Goal: Check status: Check status

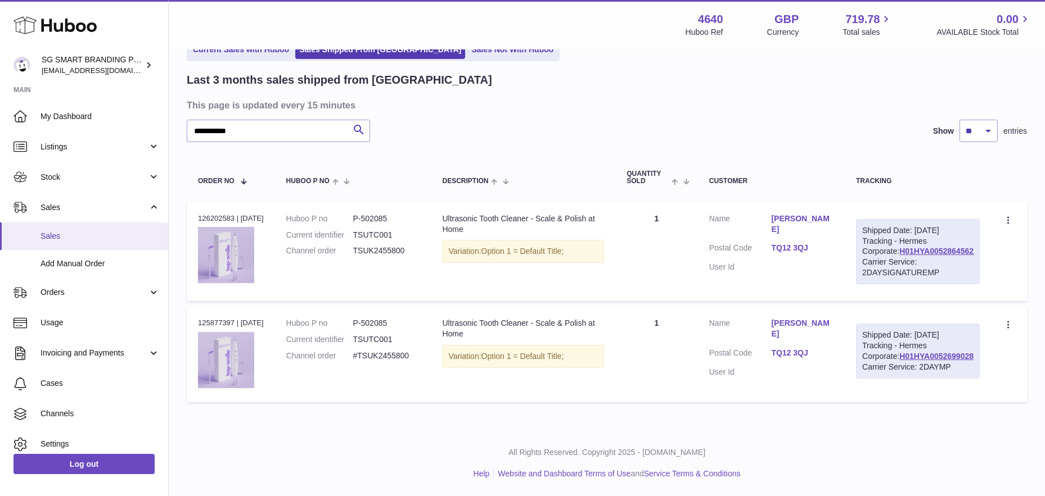
click at [78, 239] on span "Sales" at bounding box center [99, 236] width 119 height 11
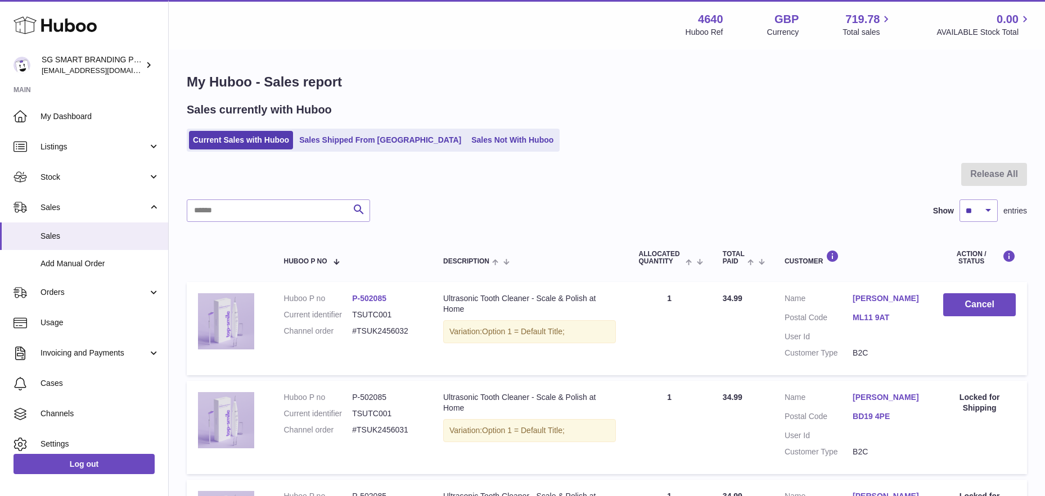
click at [467, 138] on link "Sales Not With Huboo" at bounding box center [512, 140] width 90 height 19
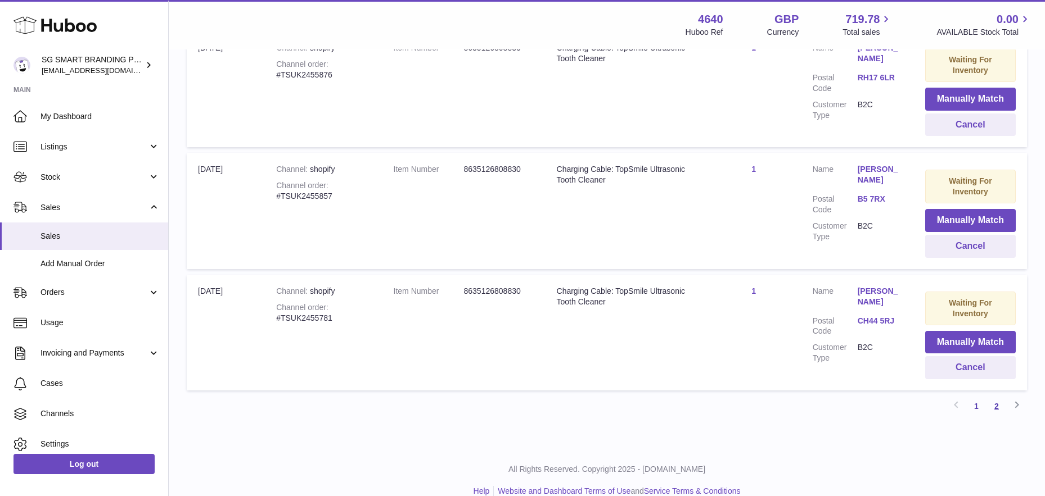
click at [998, 396] on link "2" at bounding box center [996, 406] width 20 height 20
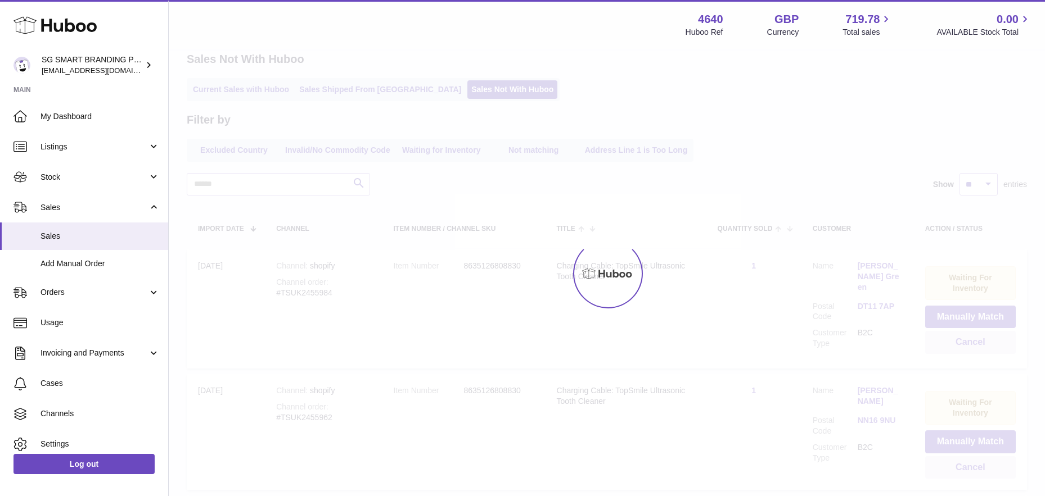
scroll to position [43, 0]
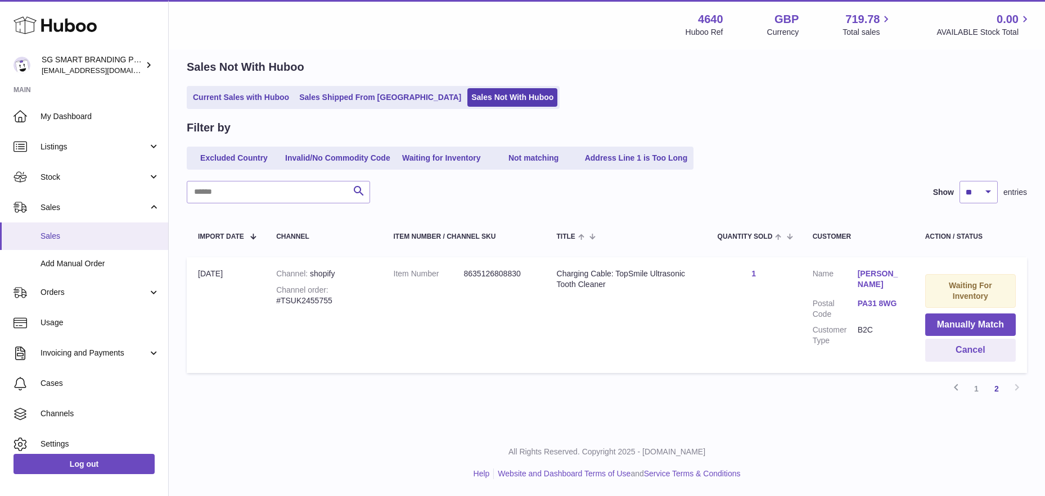
click at [73, 233] on span "Sales" at bounding box center [99, 236] width 119 height 11
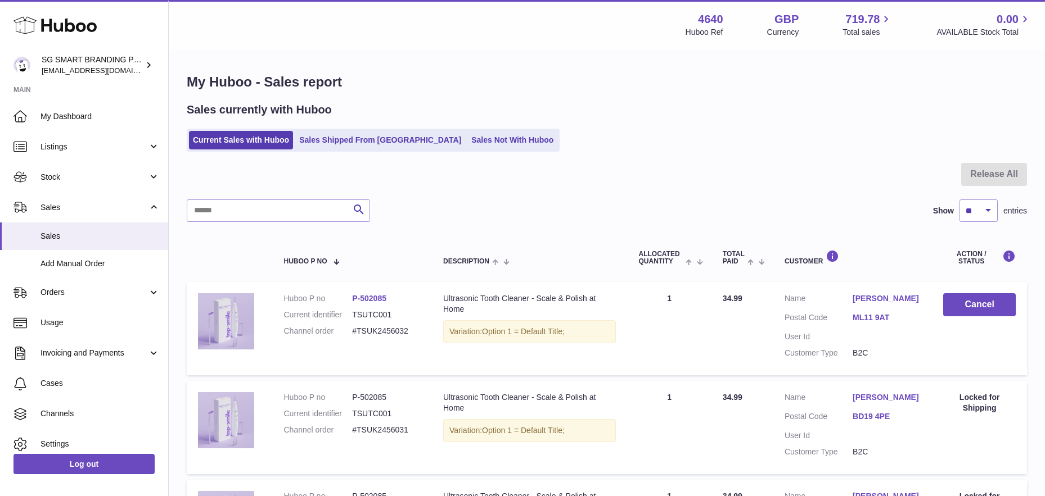
click at [334, 143] on link "Sales Shipped From [GEOGRAPHIC_DATA]" at bounding box center [380, 140] width 170 height 19
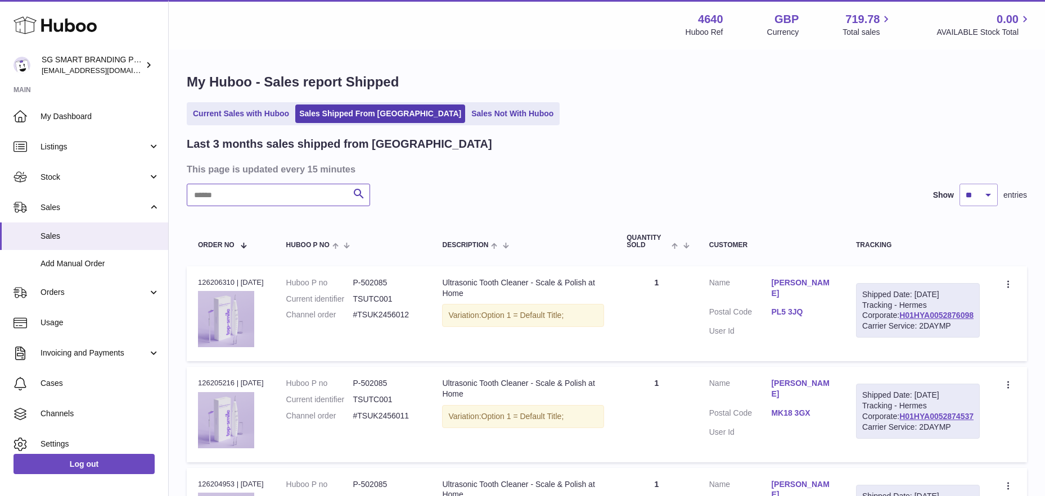
click at [250, 188] on input "text" at bounding box center [278, 195] width 183 height 22
paste input "**********"
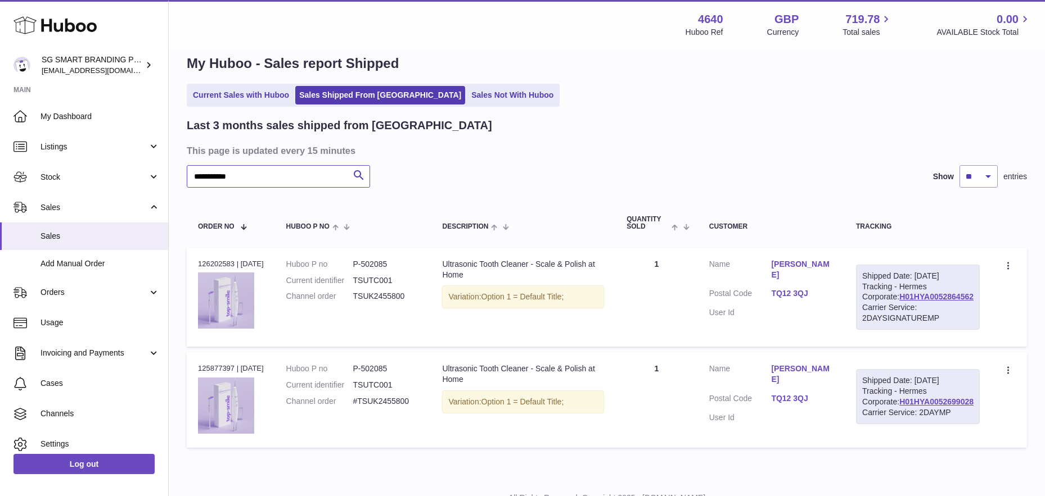
scroll to position [21, 0]
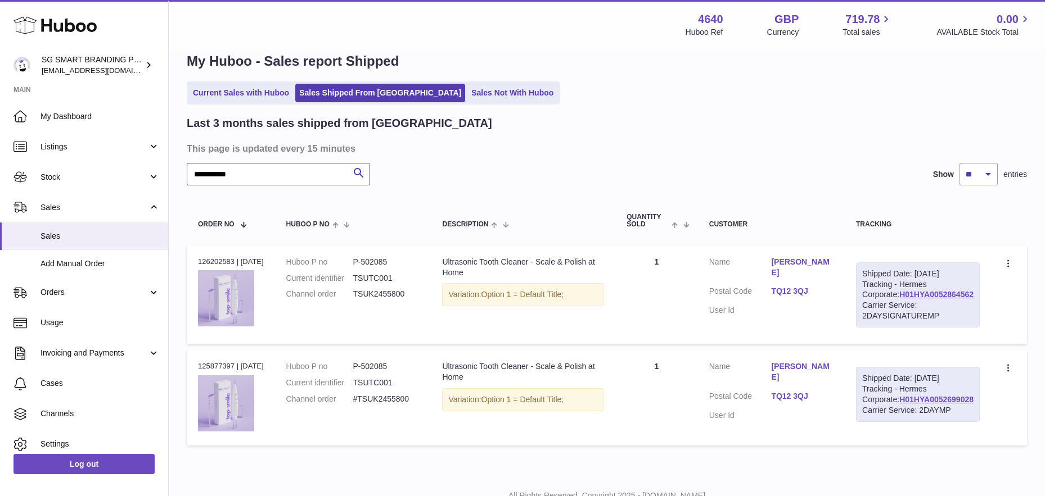
type input "**********"
click at [225, 372] on div "Order no 125877397 | 3rd Oct" at bounding box center [231, 367] width 66 height 10
copy div "125877397"
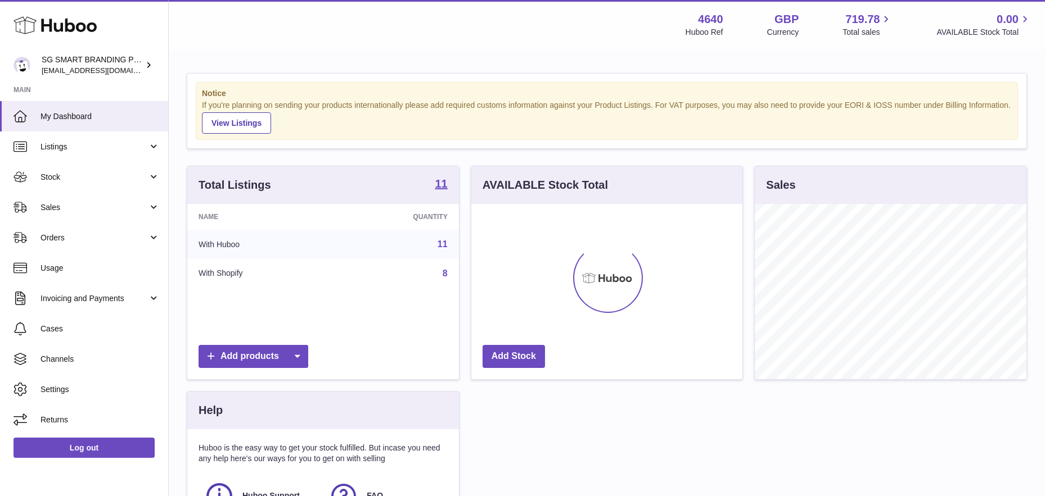
scroll to position [175, 271]
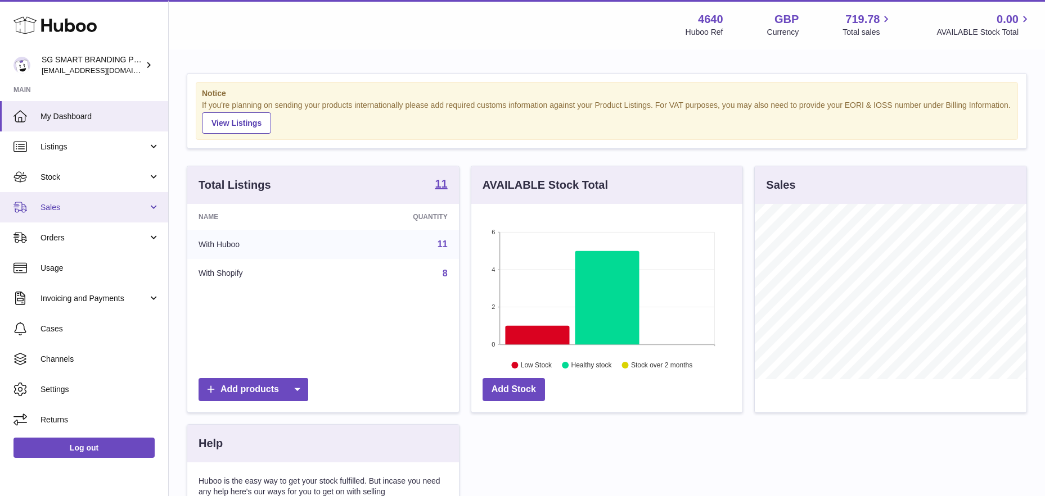
click at [71, 202] on span "Sales" at bounding box center [93, 207] width 107 height 11
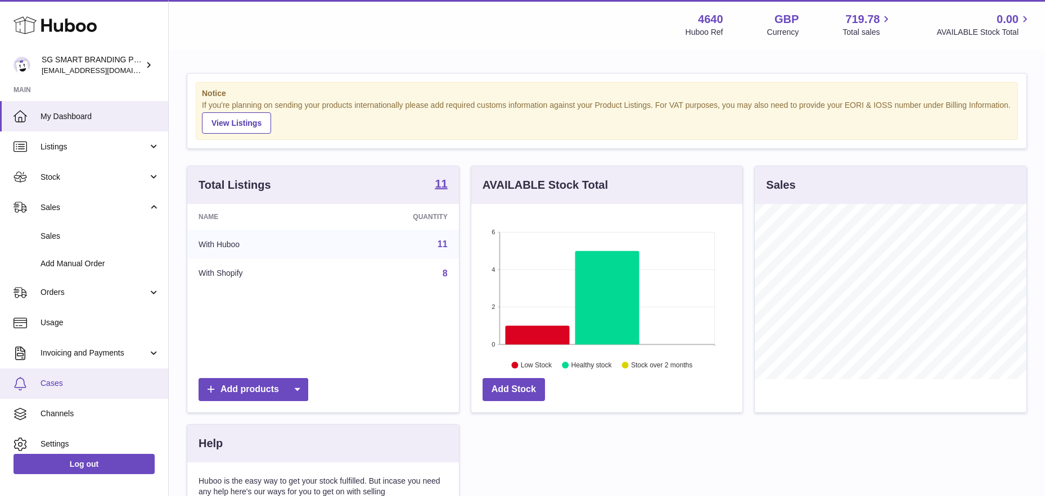
click at [62, 387] on span "Cases" at bounding box center [99, 383] width 119 height 11
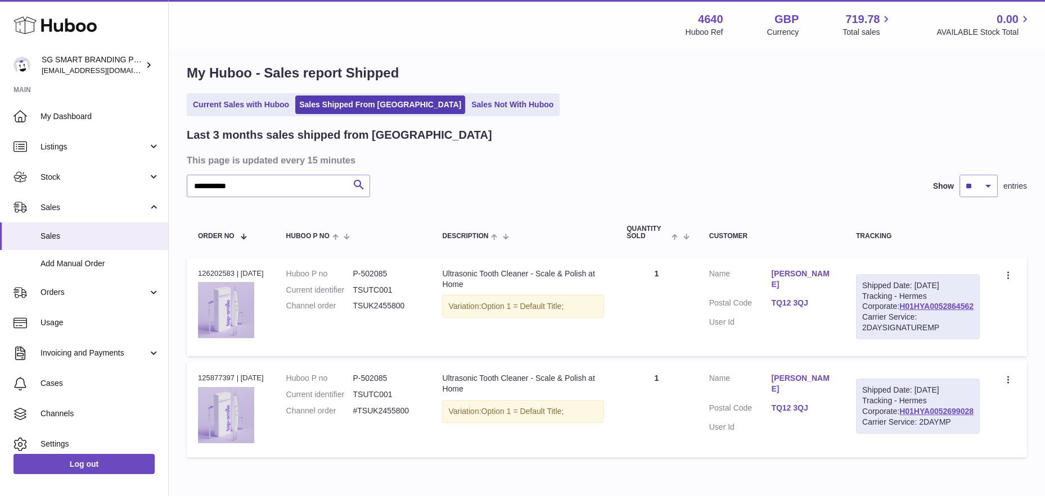
scroll to position [79, 0]
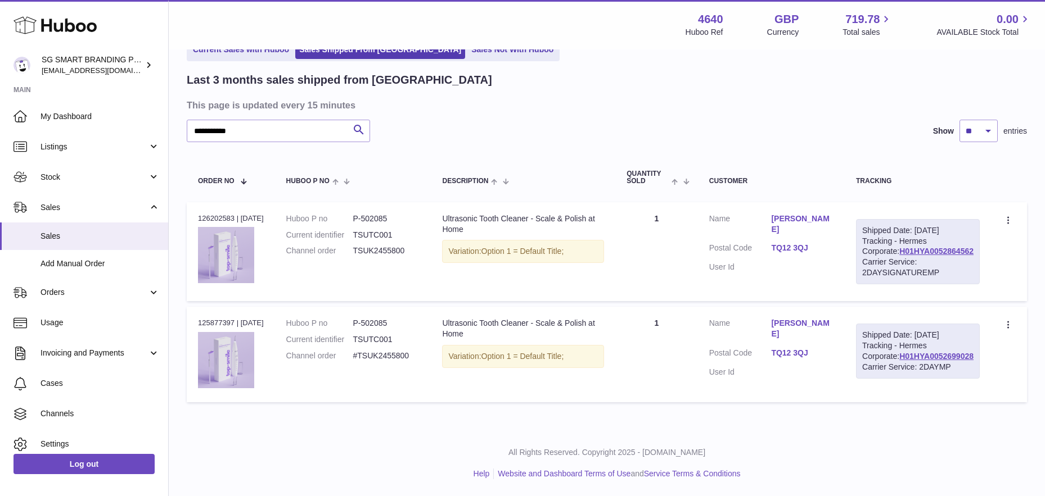
click at [223, 328] on div "Order no 125877397 | [DATE]" at bounding box center [231, 323] width 66 height 10
click at [223, 328] on div "Order no 125877397 | 3rd Oct" at bounding box center [231, 323] width 66 height 10
copy div "125877397"
click at [261, 120] on input "**********" at bounding box center [278, 131] width 183 height 22
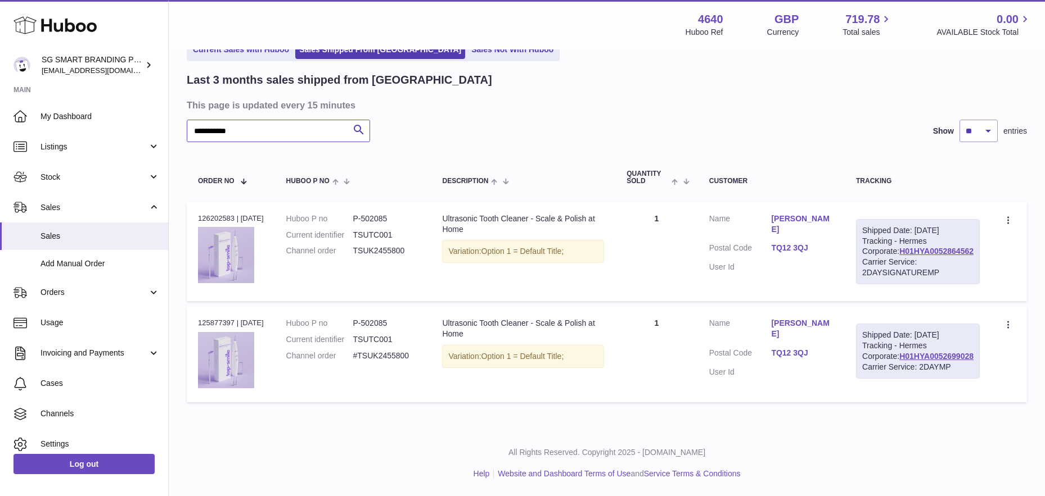
paste input "text"
type input "**********"
click at [219, 328] on div "Order no 125426854 | 25th Sep" at bounding box center [231, 323] width 66 height 10
copy div "125426854"
